Goal: Task Accomplishment & Management: Complete application form

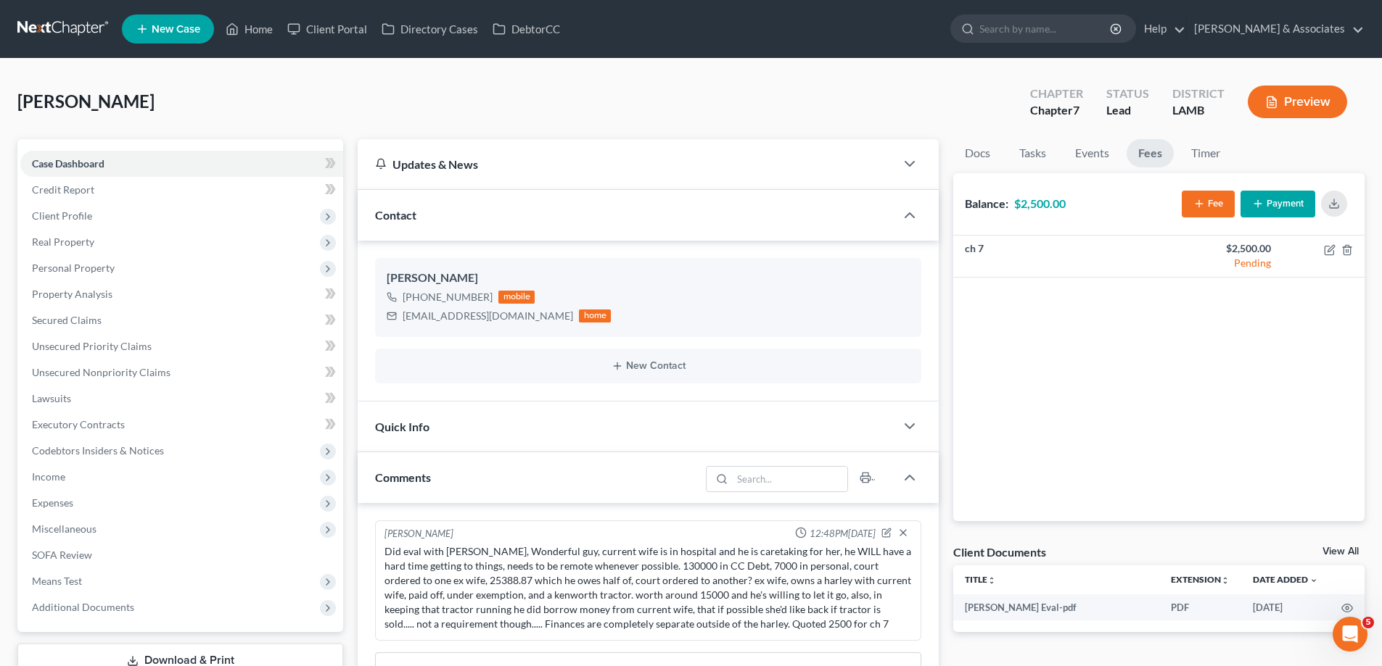
click at [173, 25] on span "New Case" at bounding box center [176, 29] width 49 height 11
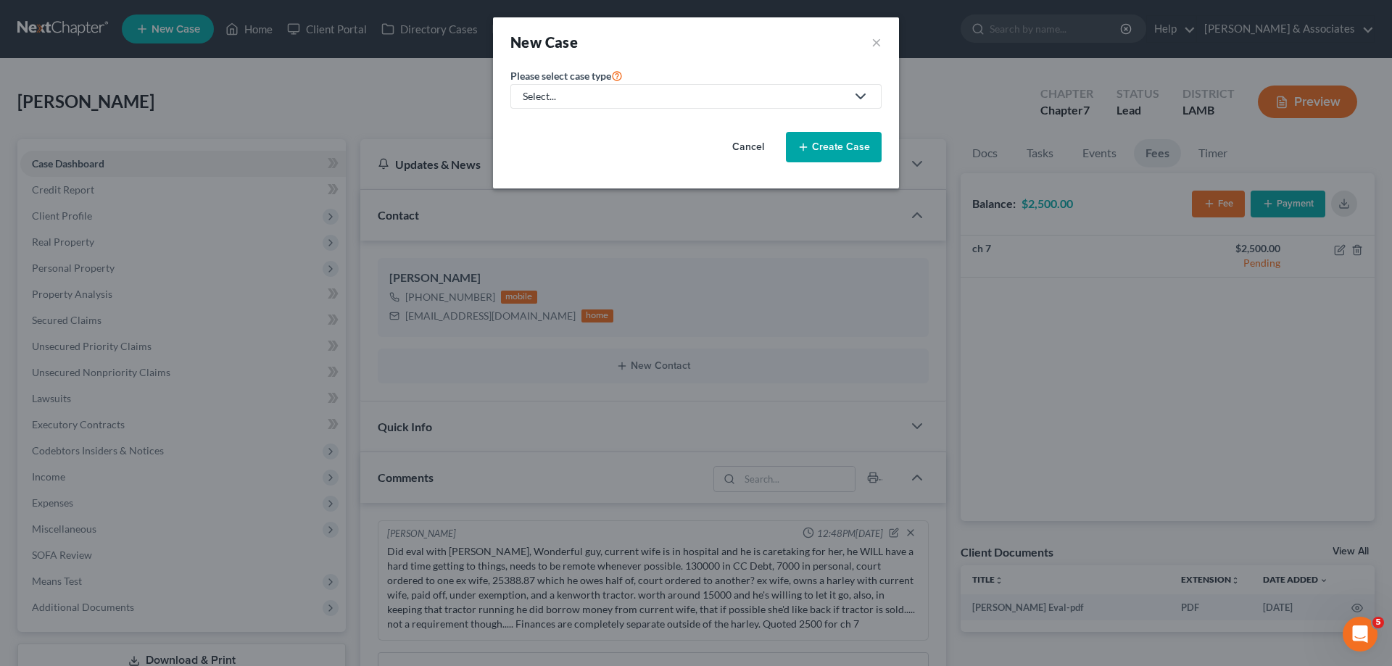
click at [563, 98] on div "Select..." at bounding box center [684, 96] width 323 height 15
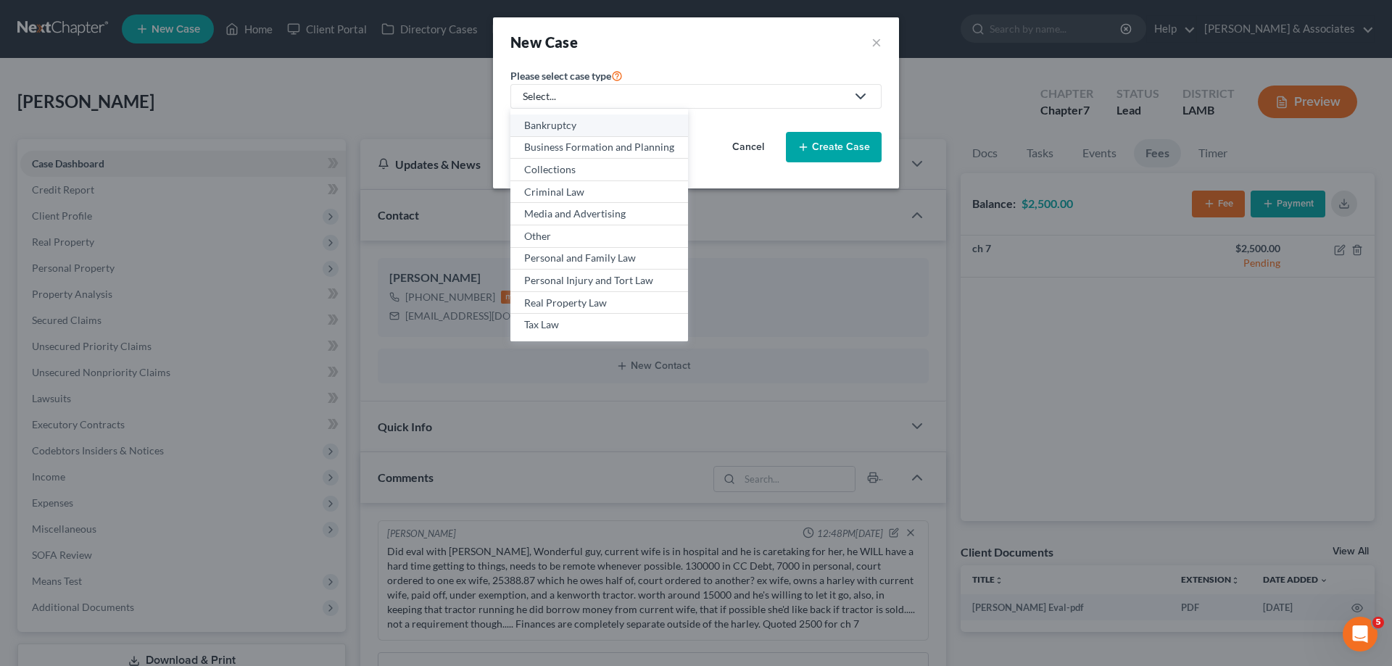
click at [556, 123] on div "Bankruptcy" at bounding box center [599, 125] width 150 height 15
select select "35"
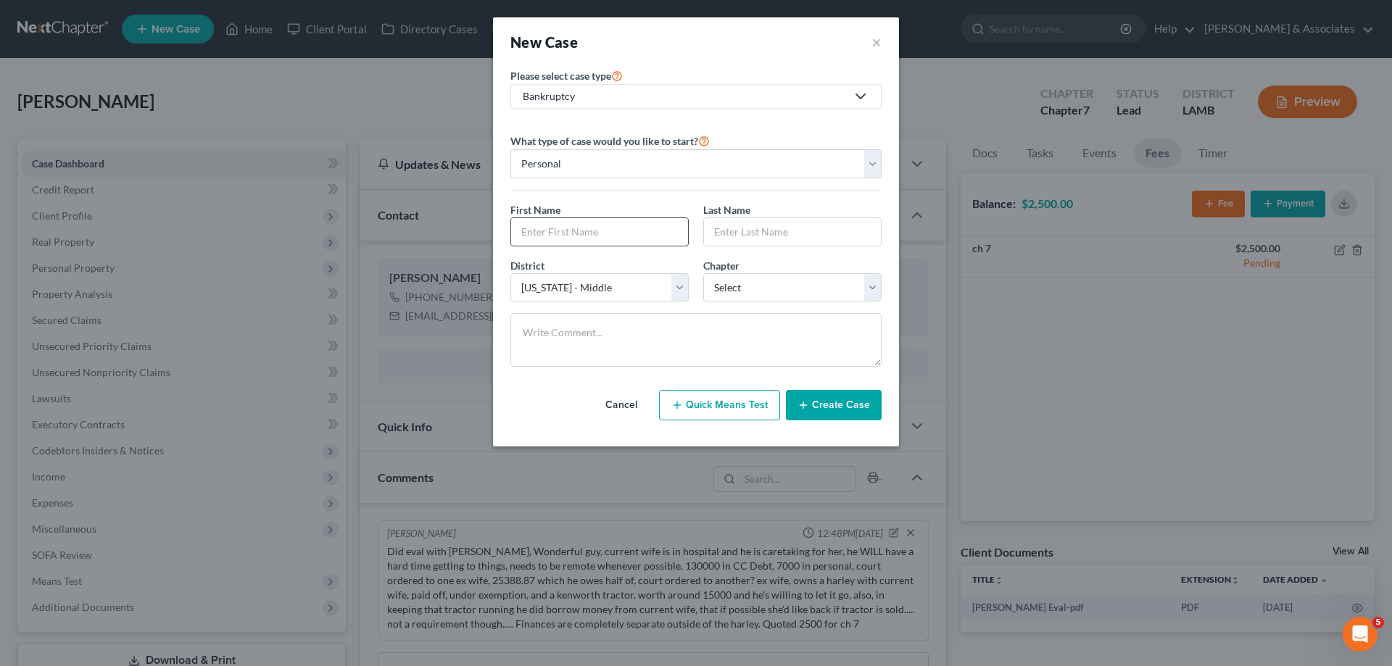
click at [564, 240] on input "text" at bounding box center [599, 232] width 177 height 28
type input "[PERSON_NAME]"
select select "0"
click at [847, 425] on div "Cancel Quick Means Test Create Case" at bounding box center [696, 406] width 371 height 54
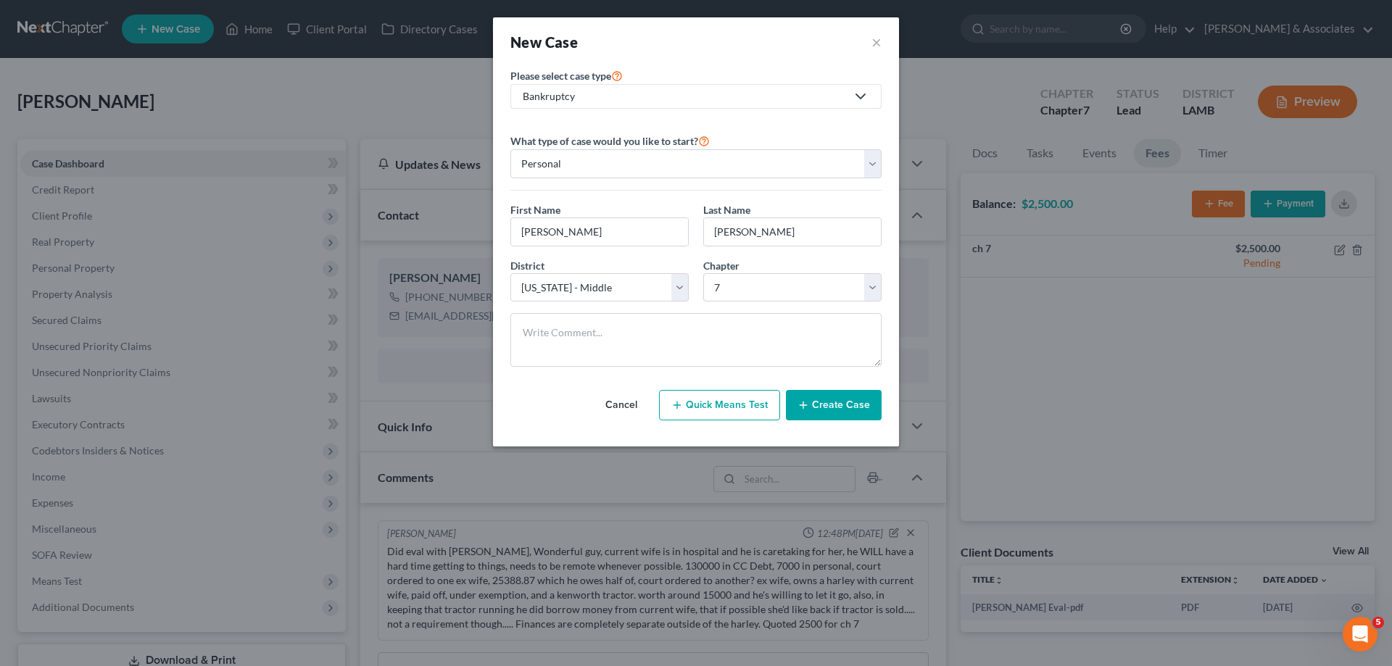
click at [850, 408] on button "Create Case" at bounding box center [834, 405] width 96 height 30
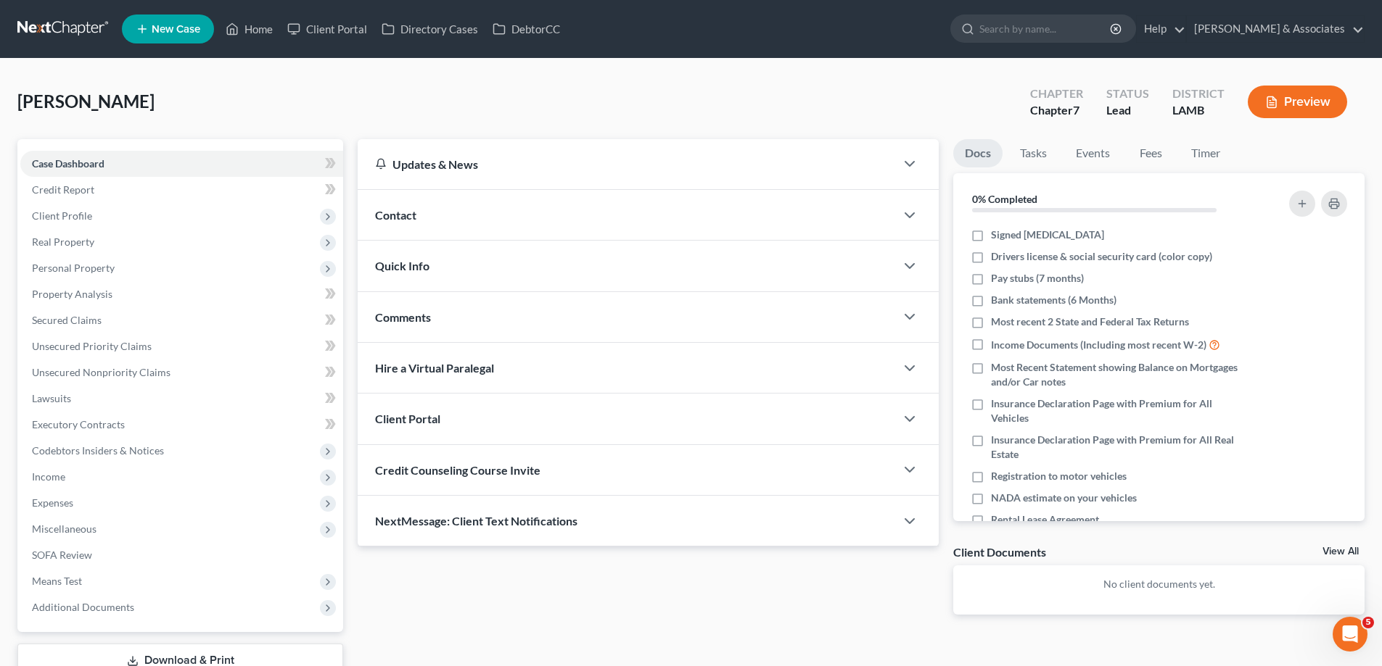
click at [637, 214] on div "Contact" at bounding box center [626, 215] width 537 height 50
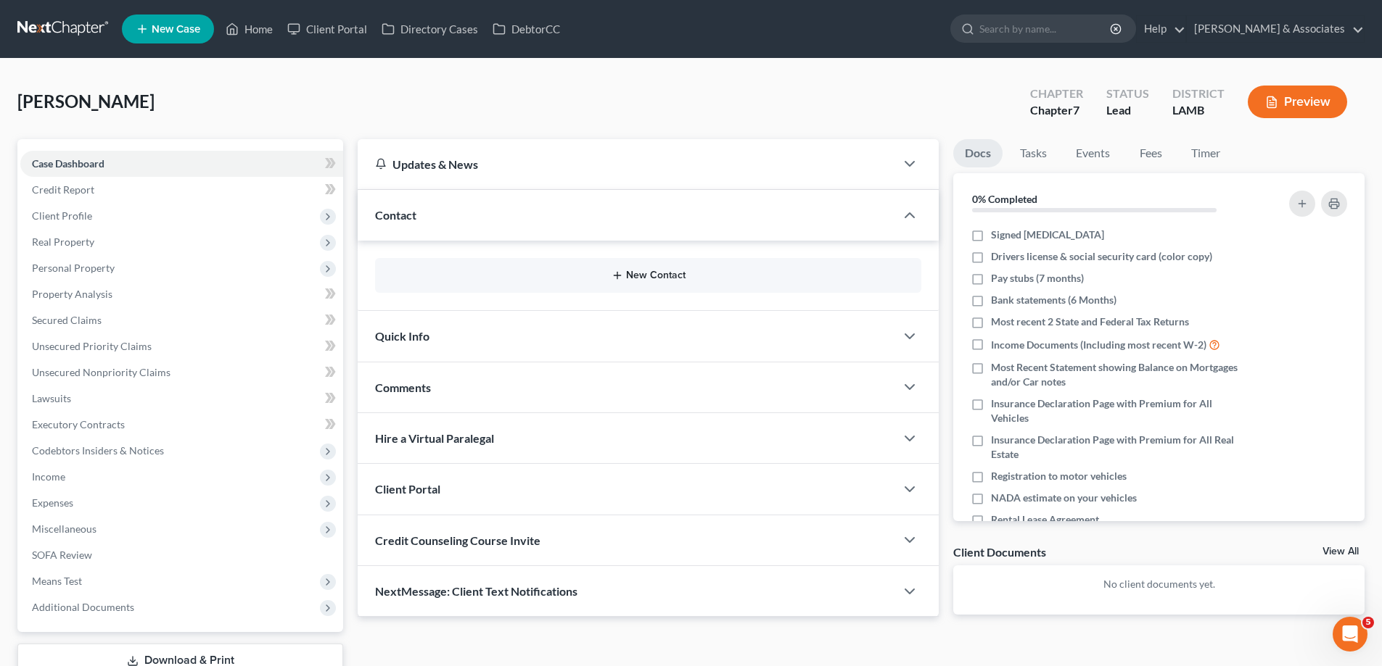
click at [608, 276] on button "New Contact" at bounding box center [648, 276] width 523 height 12
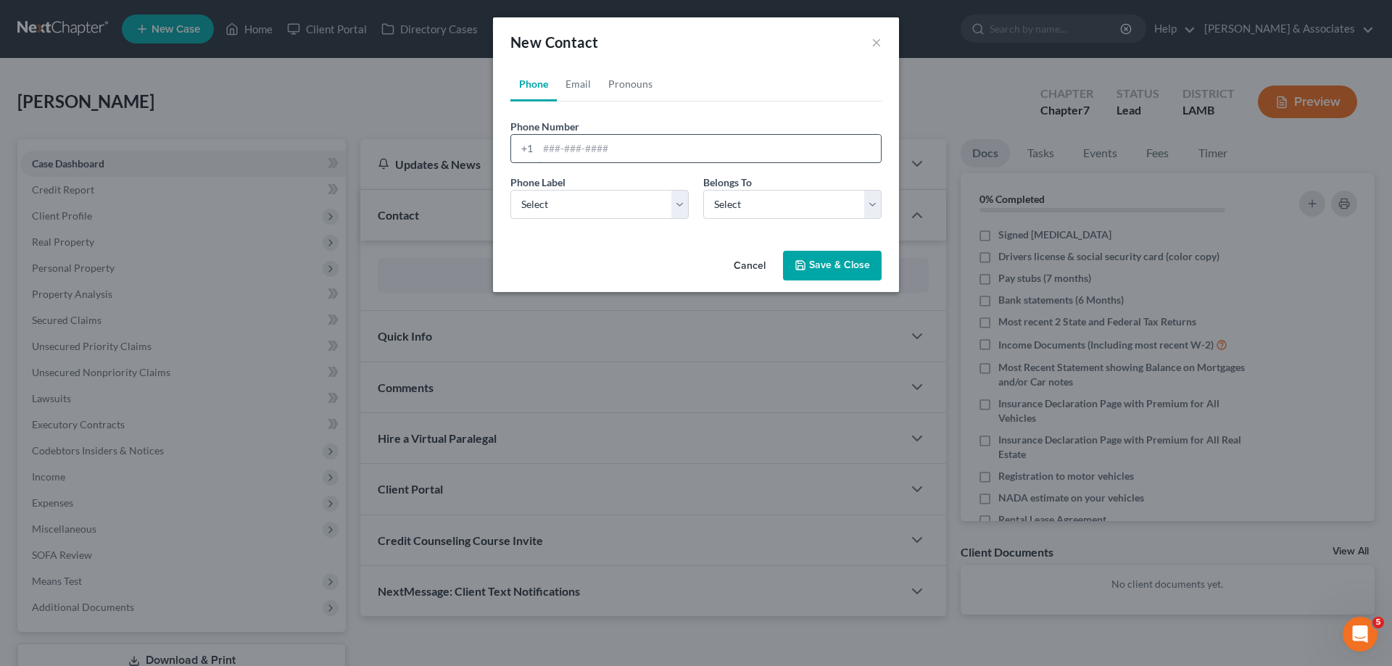
click at [548, 145] on input "tel" at bounding box center [709, 149] width 343 height 28
paste input "[PHONE_NUMBER]"
type input "[PHONE_NUMBER]"
drag, startPoint x: 540, startPoint y: 202, endPoint x: 546, endPoint y: 218, distance: 17.0
click at [540, 202] on select "Select Mobile Home Work Other" at bounding box center [600, 204] width 178 height 29
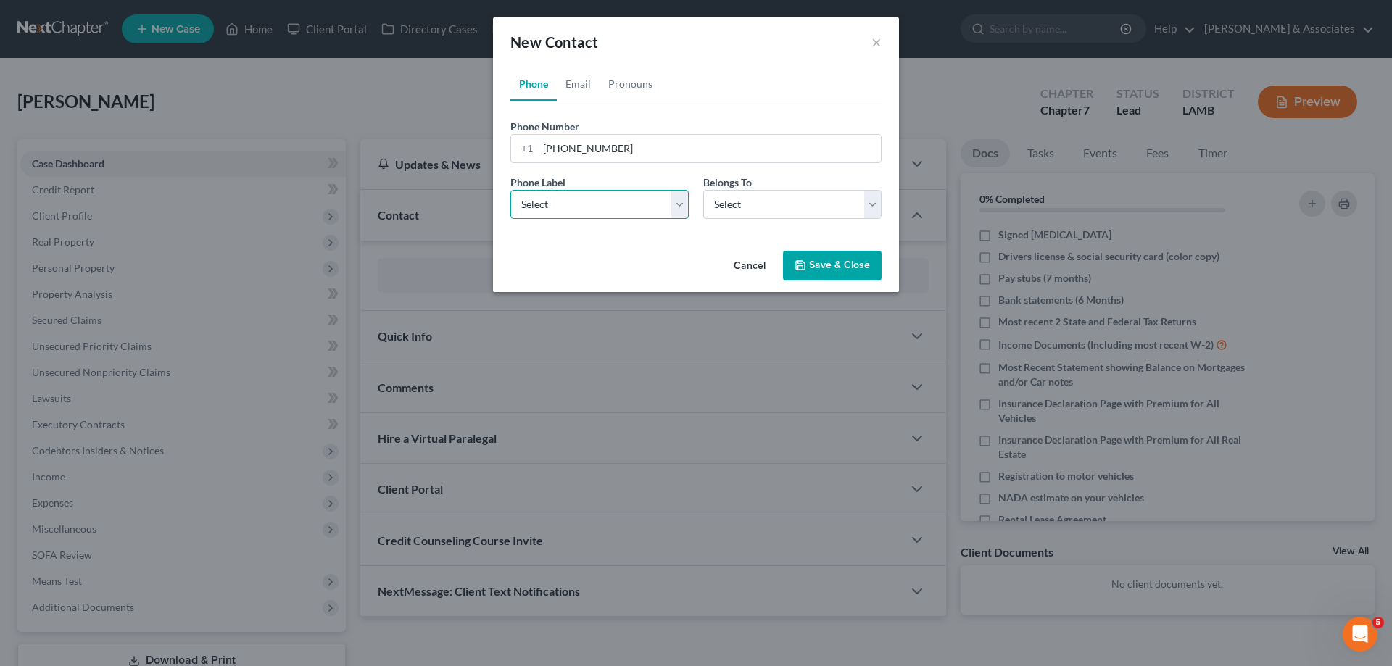
select select "0"
click at [511, 190] on select "Select Mobile Home Work Other" at bounding box center [600, 204] width 178 height 29
click at [747, 212] on select "Select Client Other" at bounding box center [792, 204] width 178 height 29
select select "0"
click at [703, 190] on select "Select Client Other" at bounding box center [792, 204] width 178 height 29
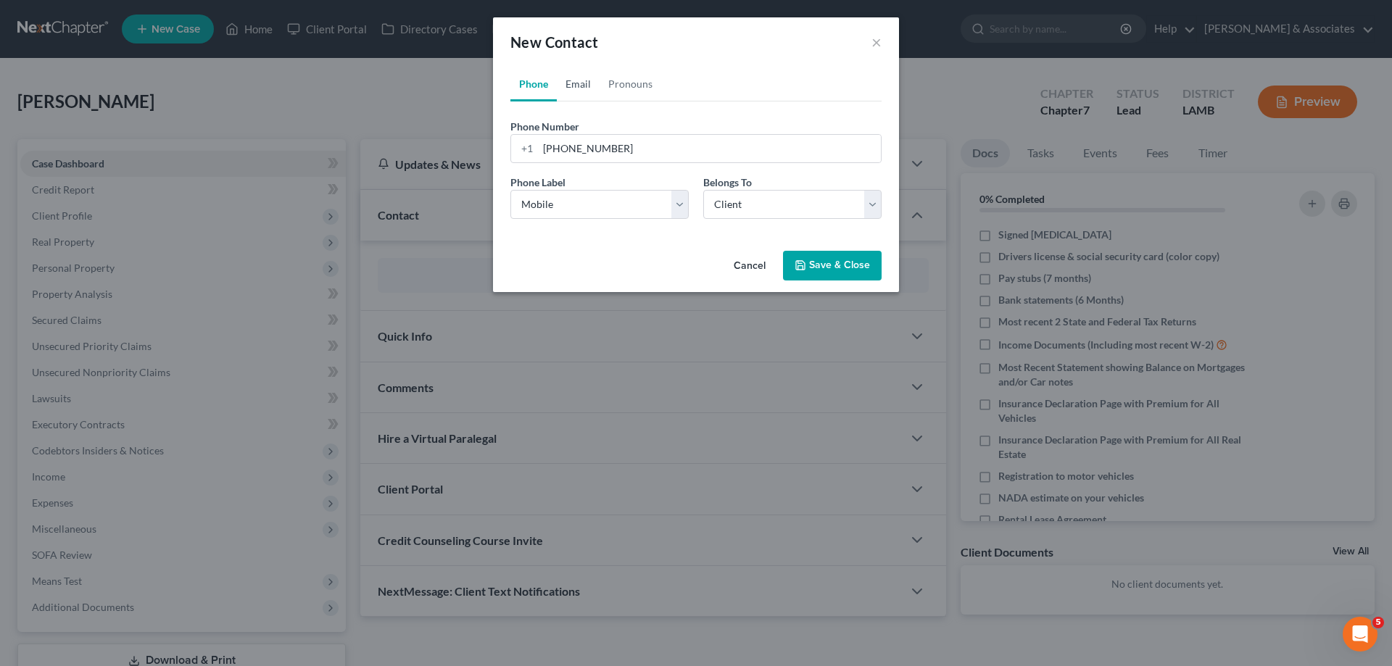
click at [571, 86] on link "Email" at bounding box center [578, 84] width 43 height 35
click at [582, 141] on input "email" at bounding box center [709, 149] width 343 height 28
paste input "[EMAIL_ADDRESS][DOMAIN_NAME]"
type input "[EMAIL_ADDRESS][DOMAIN_NAME]"
drag, startPoint x: 545, startPoint y: 212, endPoint x: 550, endPoint y: 218, distance: 7.7
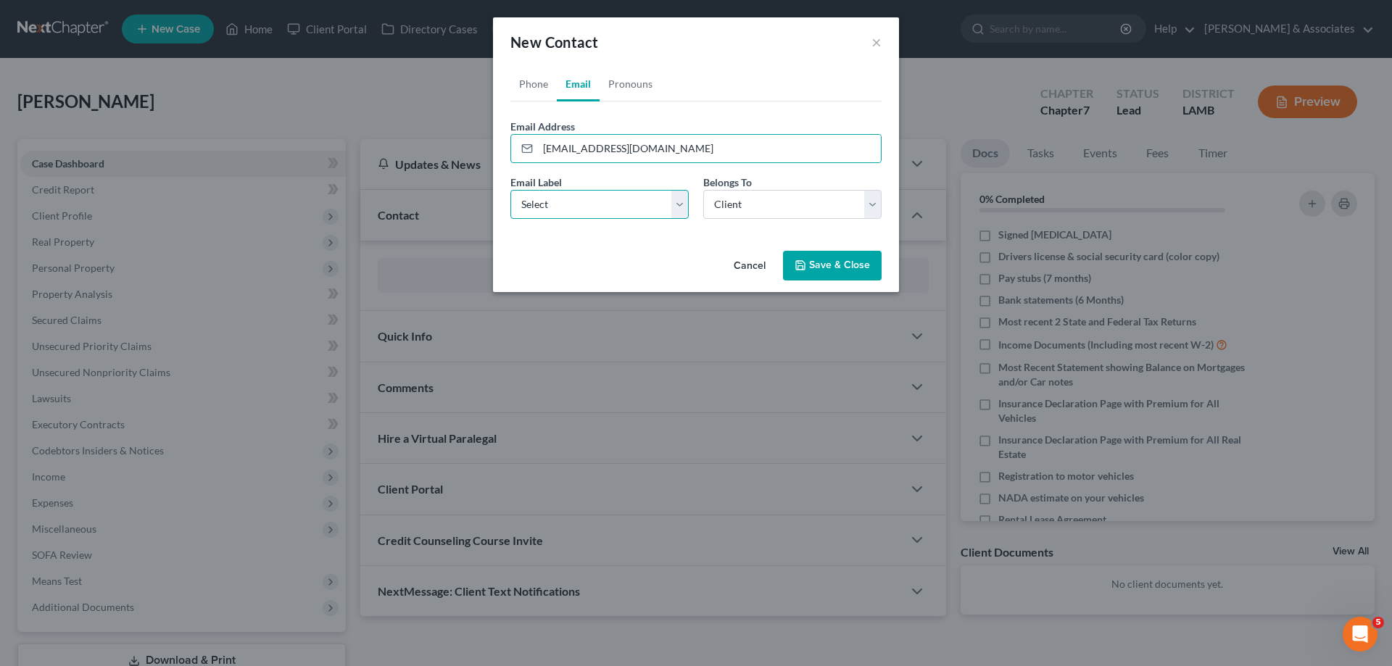
click at [545, 212] on select "Select Home Work Other" at bounding box center [600, 204] width 178 height 29
select select "0"
click at [511, 190] on select "Select Home Work Other" at bounding box center [600, 204] width 178 height 29
click at [769, 208] on select "Select Client Other" at bounding box center [792, 204] width 178 height 29
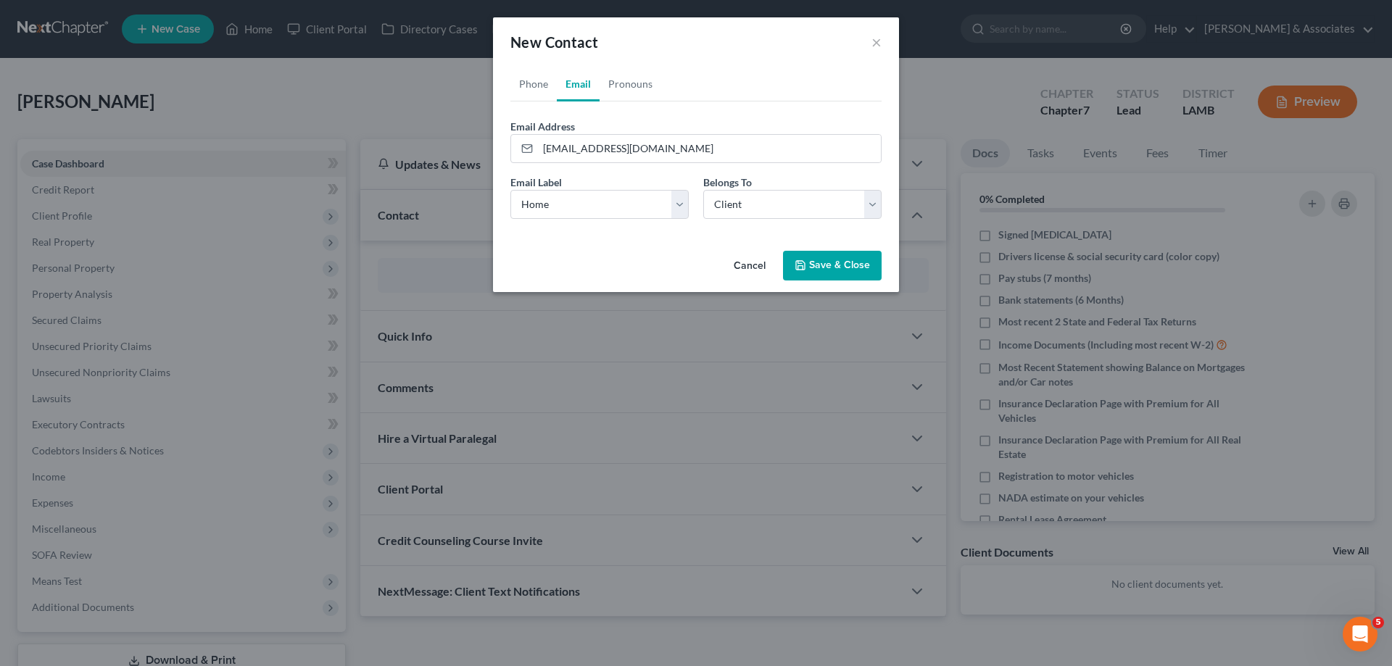
click at [835, 256] on button "Save & Close" at bounding box center [832, 266] width 99 height 30
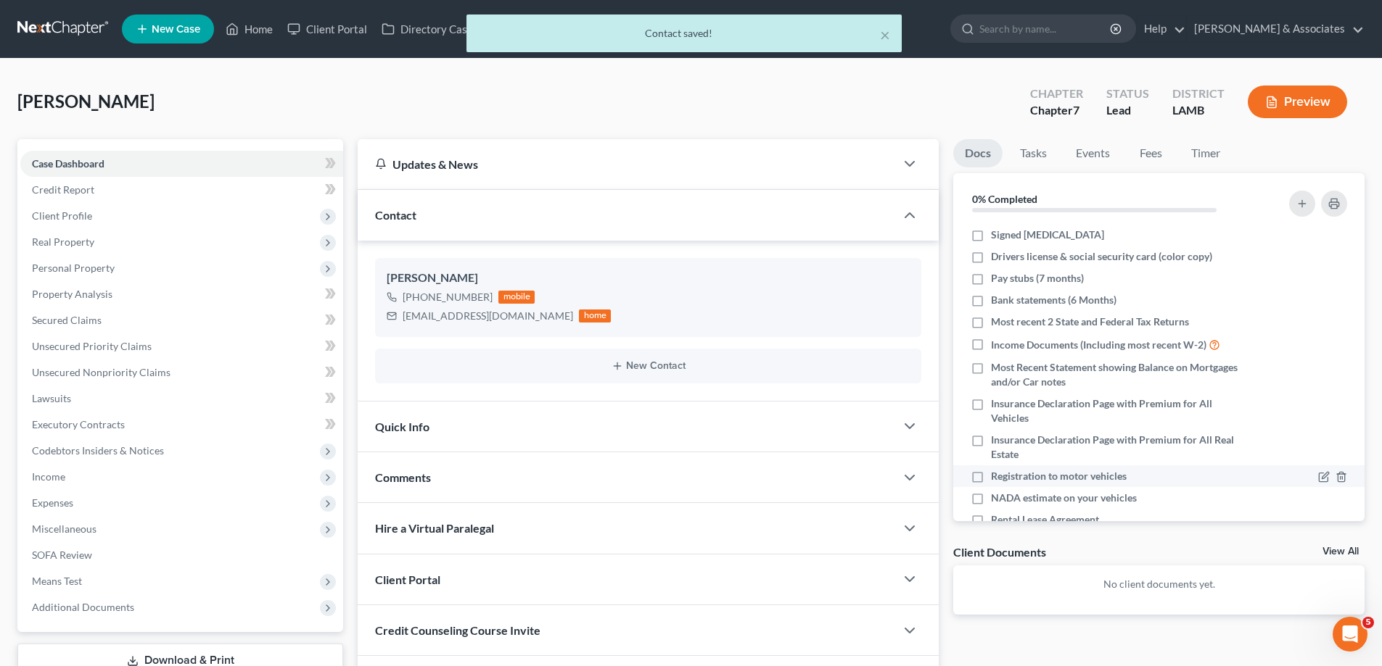
drag, startPoint x: 698, startPoint y: 492, endPoint x: 1128, endPoint y: 471, distance: 430.5
click at [698, 492] on div "Comments" at bounding box center [626, 478] width 537 height 50
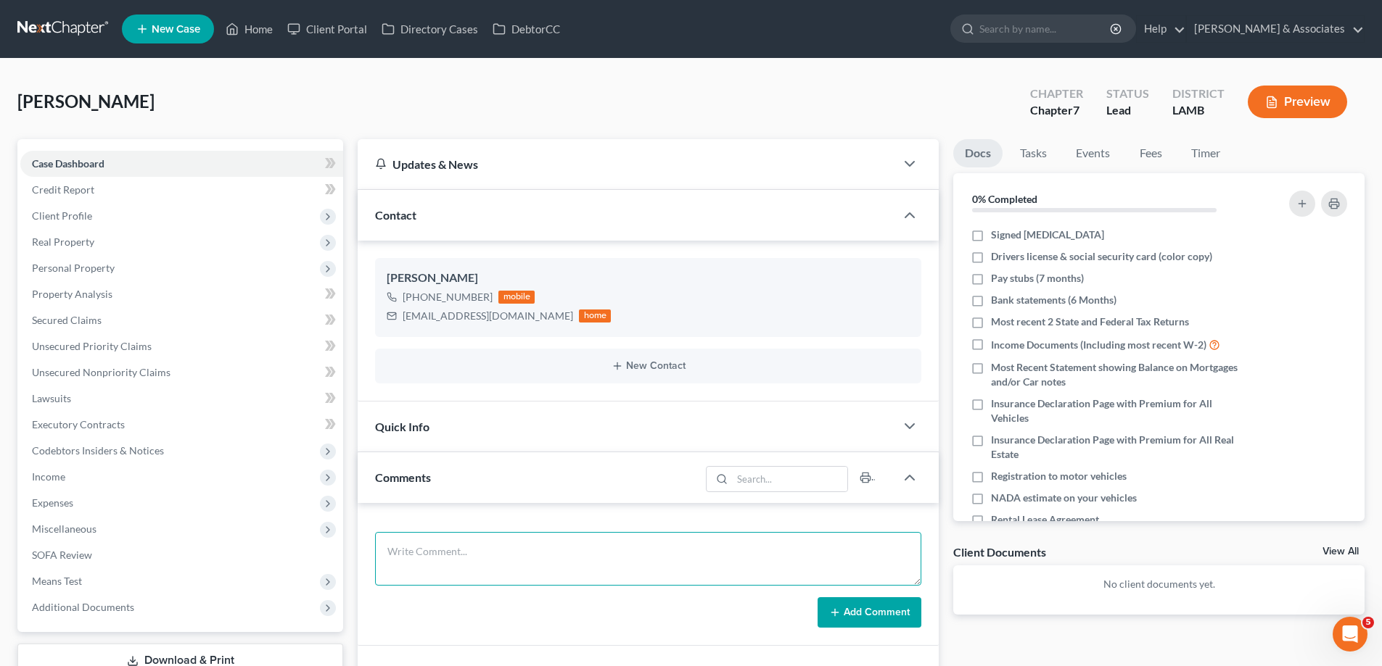
drag, startPoint x: 471, startPoint y: 553, endPoint x: 515, endPoint y: 565, distance: 45.2
click at [471, 553] on textarea at bounding box center [648, 559] width 546 height 54
paste textarea "24000 in [GEOGRAPHIC_DATA], owes 15019 for a 2015 Hyundai Quoted ch 7 at 2500"
type textarea "24000 in [GEOGRAPHIC_DATA], owes 15019 for a 2015 Hyundai Quoted ch 7 at 2500"
drag, startPoint x: 869, startPoint y: 610, endPoint x: 1042, endPoint y: 618, distance: 173.5
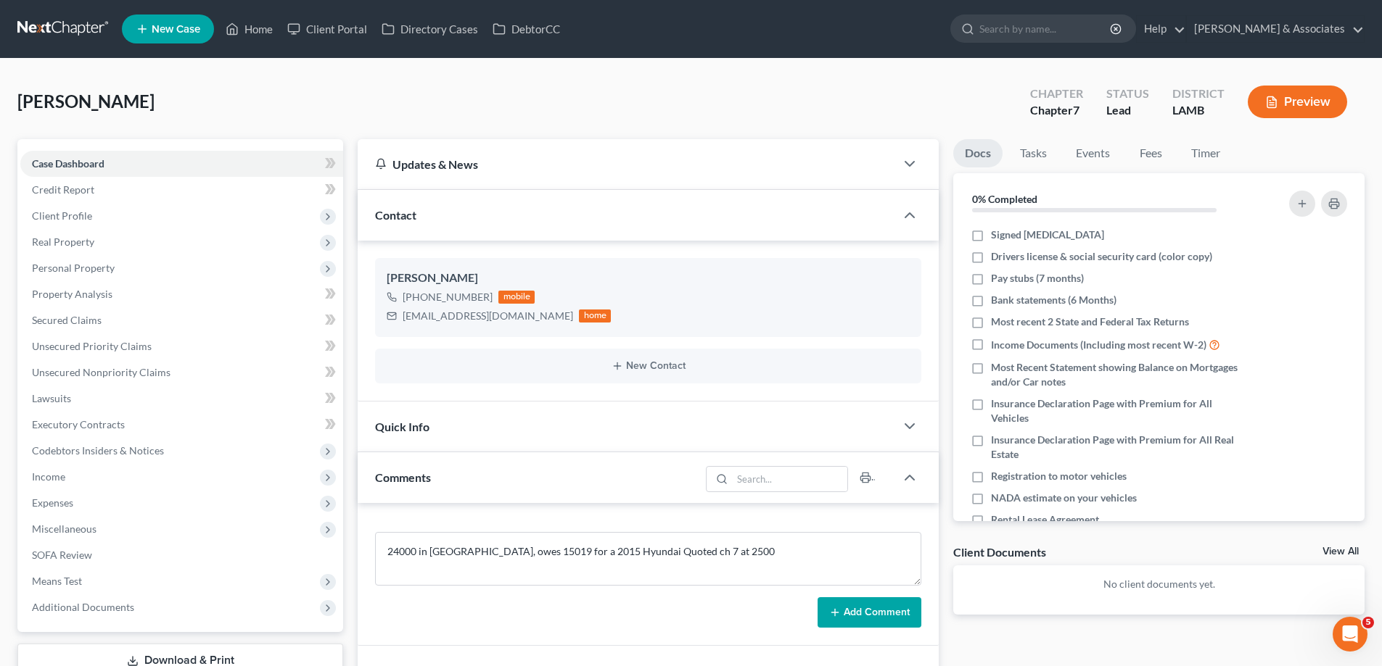
click at [869, 611] on button "Add Comment" at bounding box center [869, 613] width 104 height 30
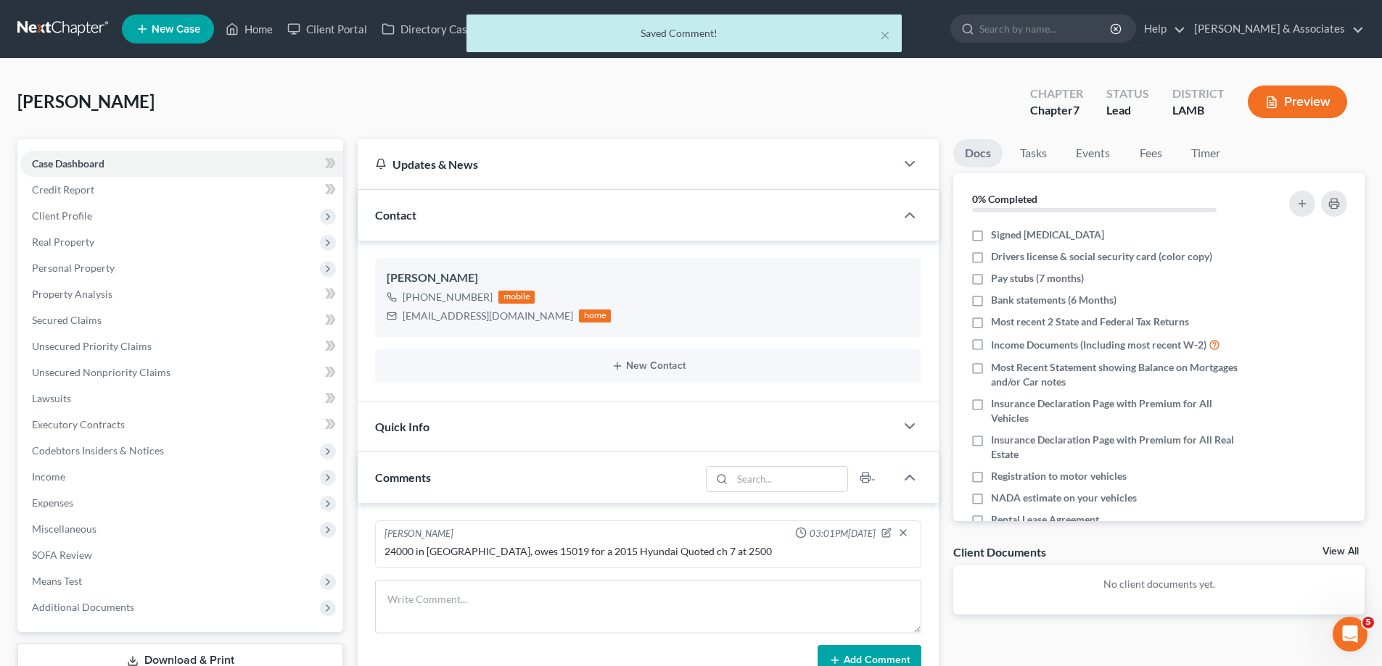
click at [1342, 547] on link "View All" at bounding box center [1340, 552] width 36 height 10
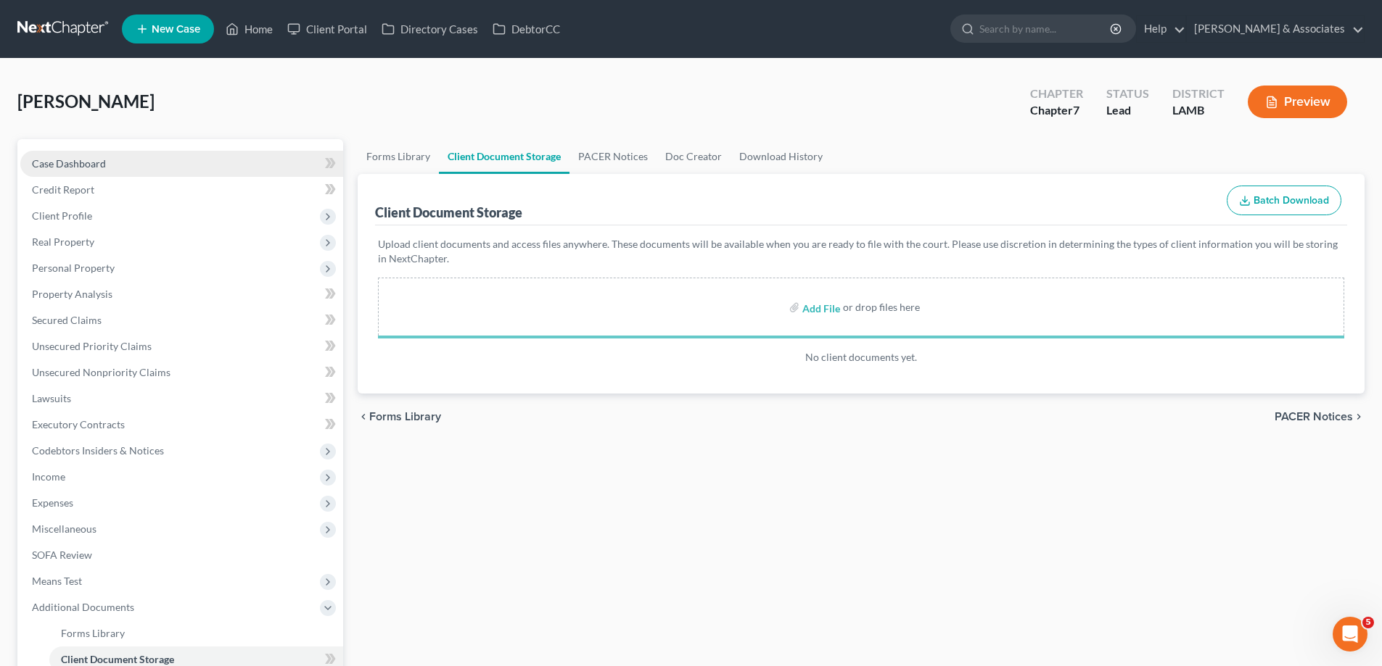
click at [110, 162] on link "Case Dashboard" at bounding box center [181, 164] width 323 height 26
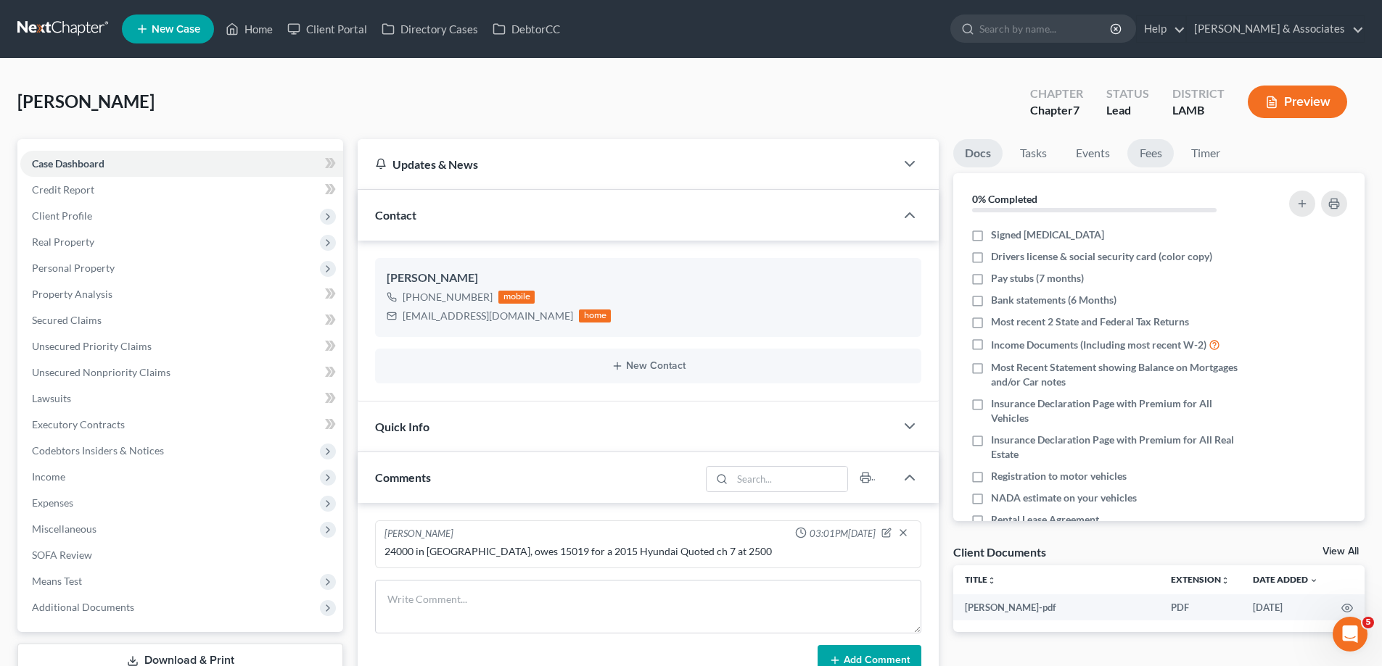
click at [1147, 156] on link "Fees" at bounding box center [1150, 153] width 46 height 28
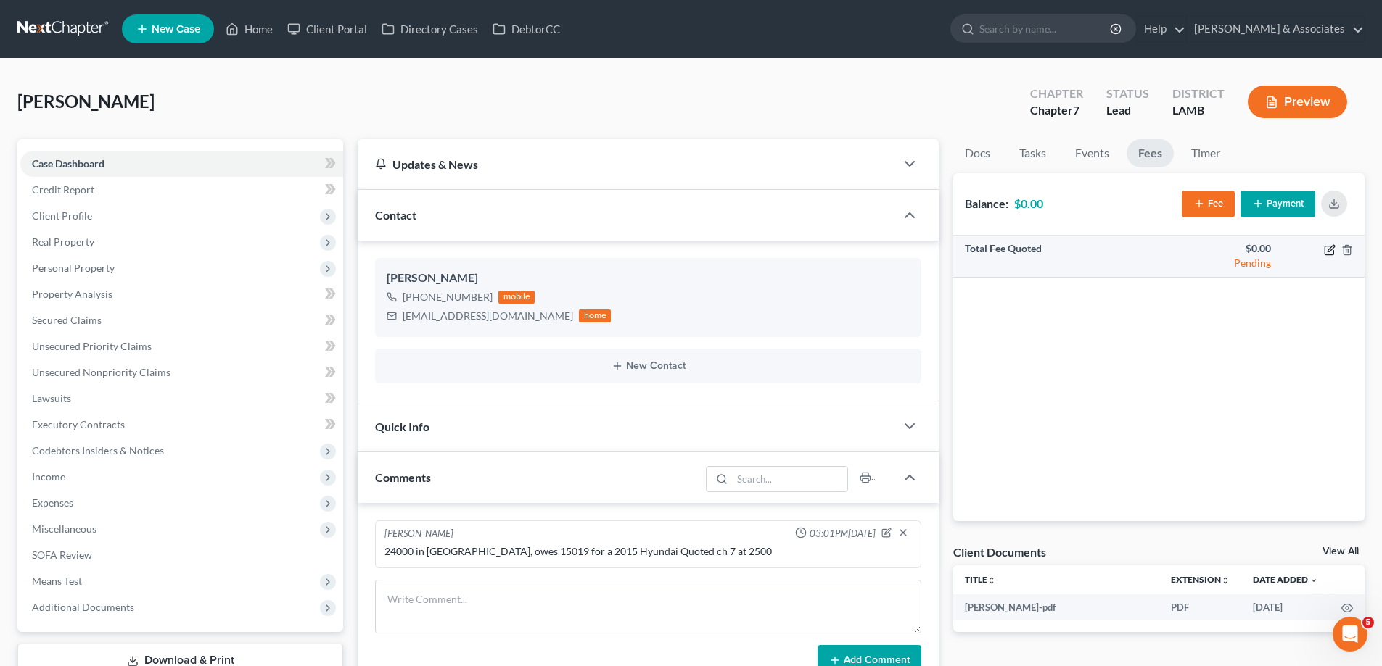
click at [1328, 249] on icon "button" at bounding box center [1330, 248] width 7 height 7
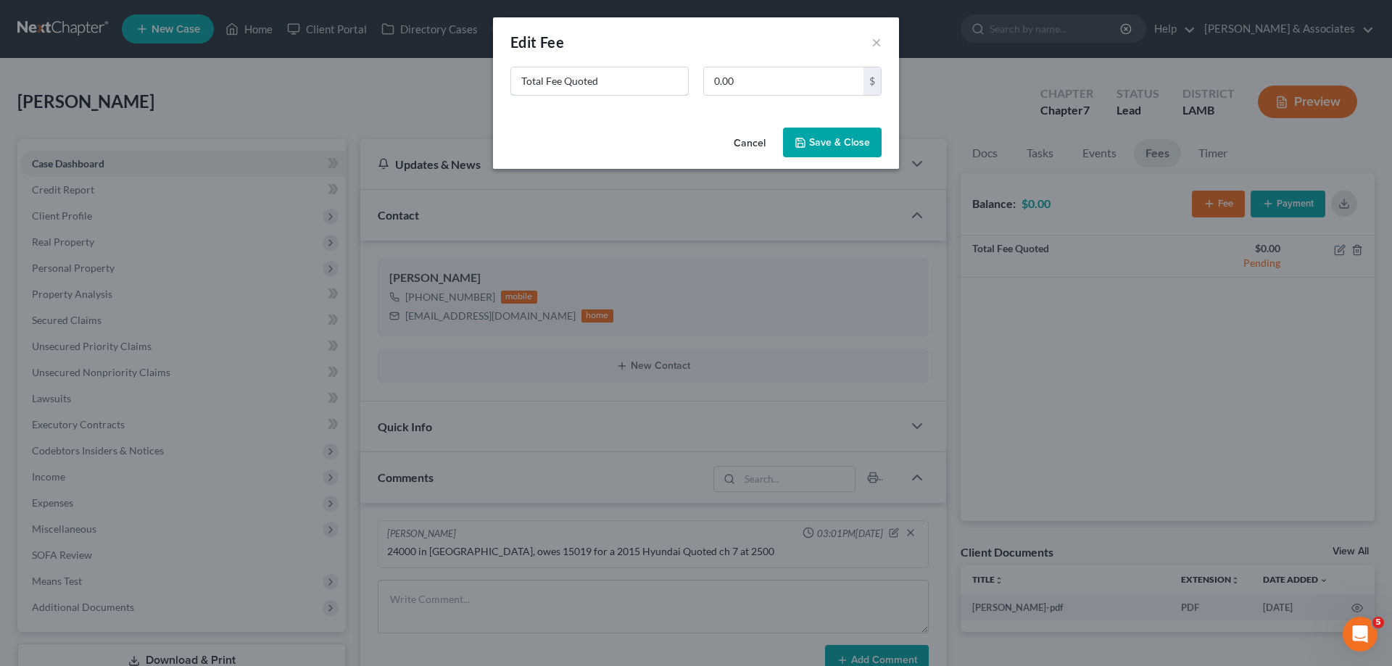
drag, startPoint x: 629, startPoint y: 88, endPoint x: 87, endPoint y: 64, distance: 542.3
click at [197, 78] on div "New Fee Edit Fee × Total Fee Quoted 0.00 $ Cancel Save & Close" at bounding box center [696, 333] width 1392 height 666
type input "ch 7"
type input "2,500"
click at [835, 128] on button "Save & Close" at bounding box center [832, 143] width 99 height 30
